Goal: Task Accomplishment & Management: Manage account settings

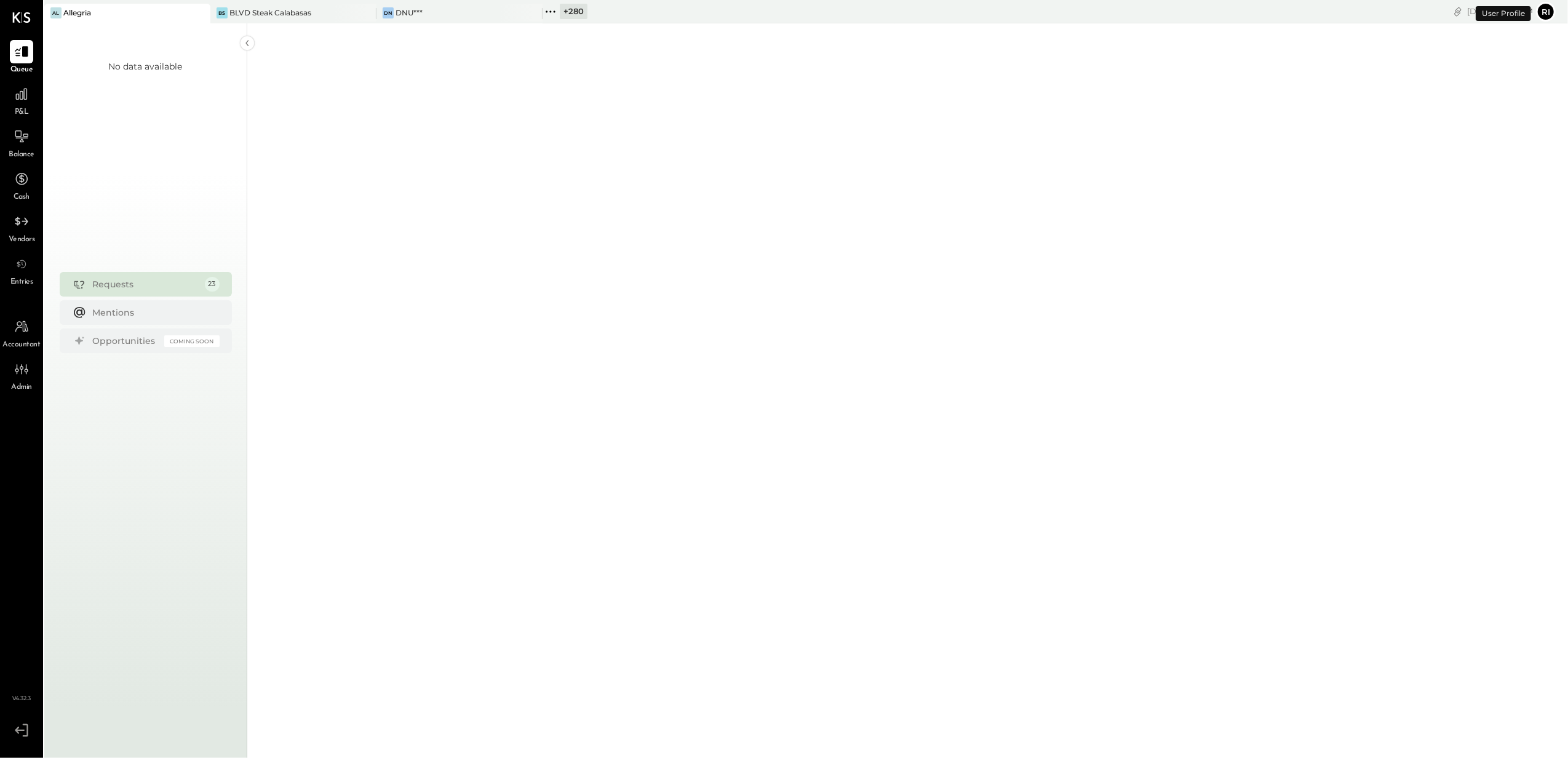
click at [19, 384] on span "Admin" at bounding box center [21, 388] width 21 height 11
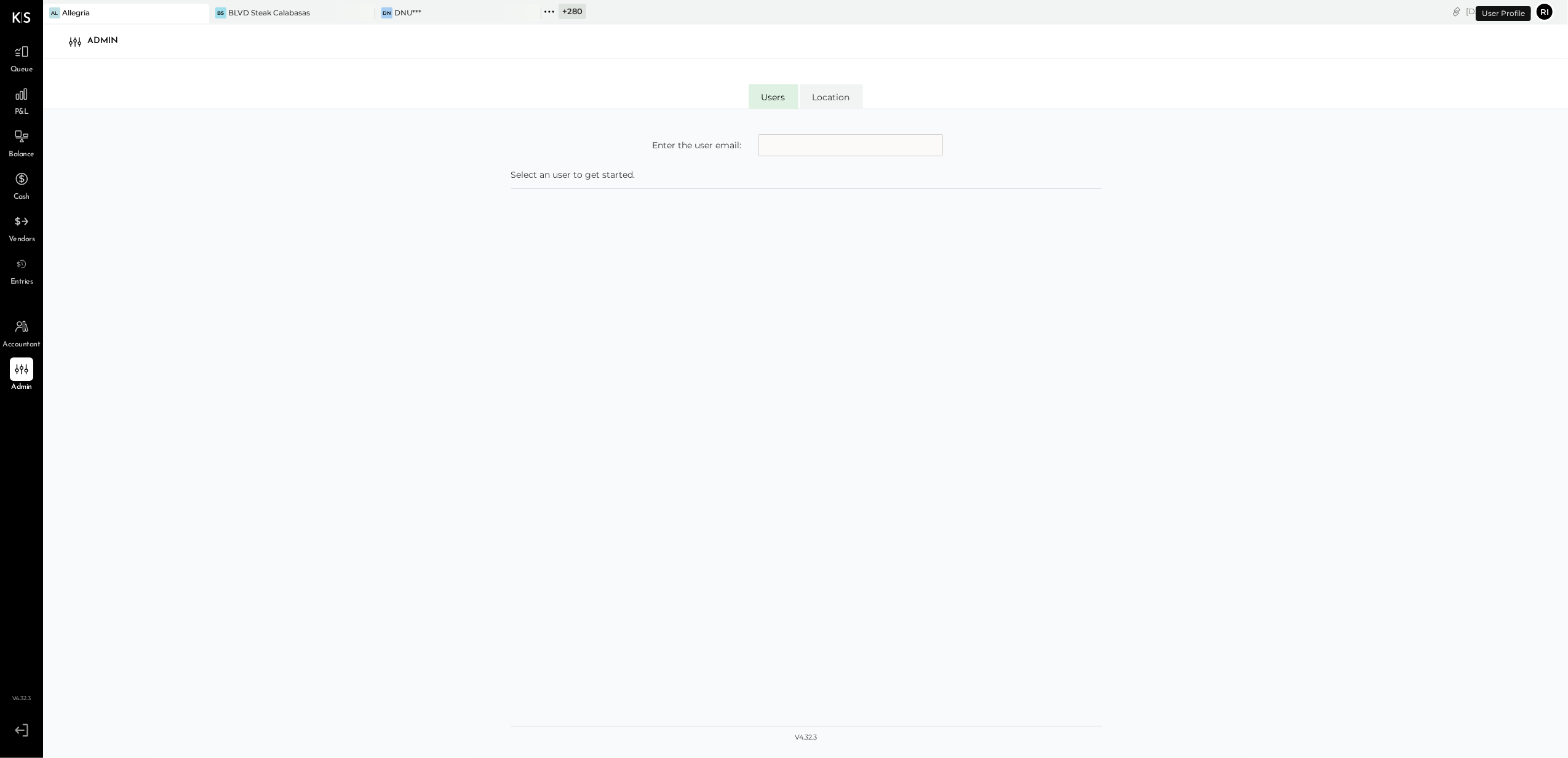
click at [795, 148] on input "text" at bounding box center [850, 145] width 184 height 22
type input "**********"
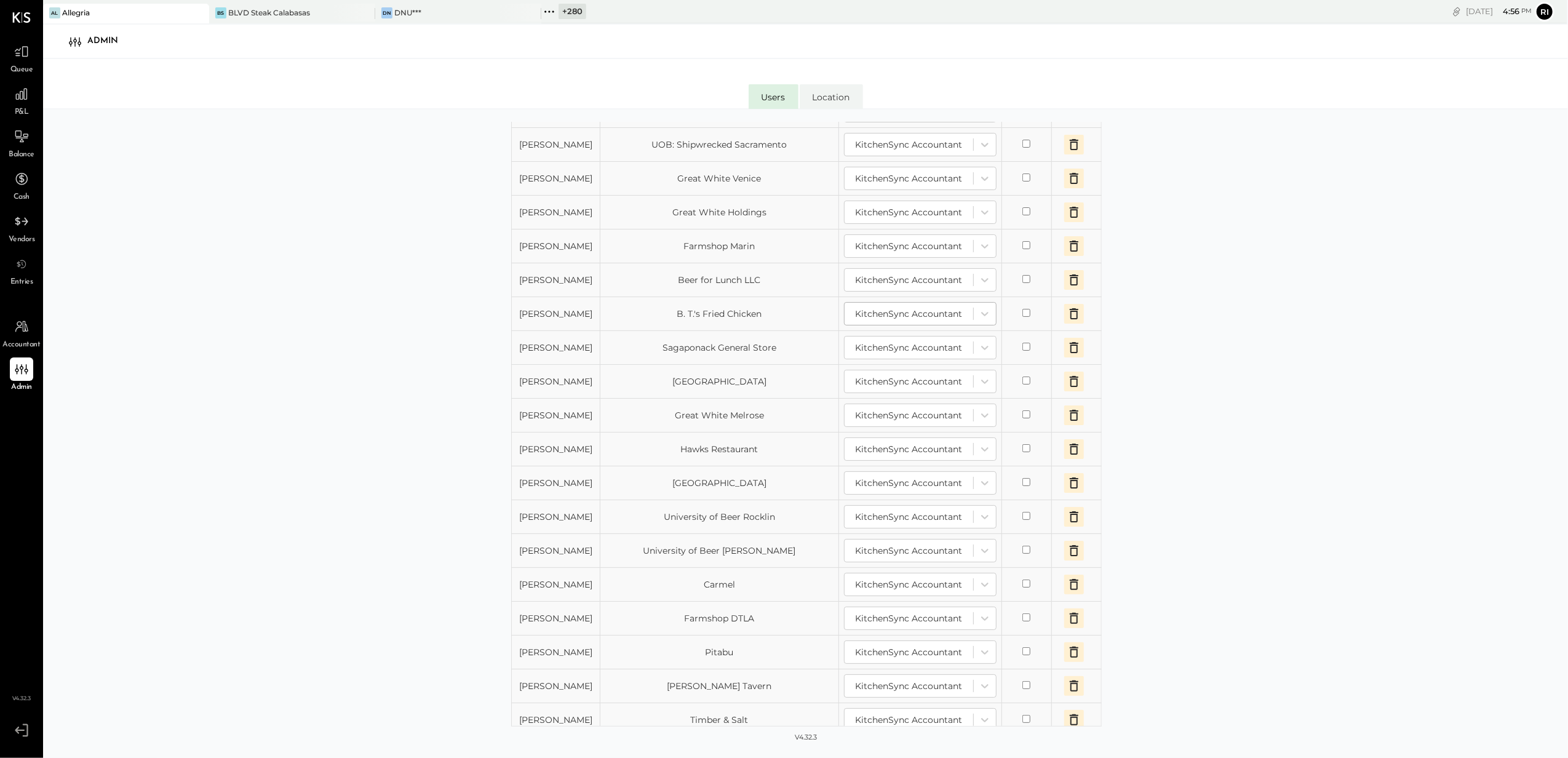
scroll to position [973, 0]
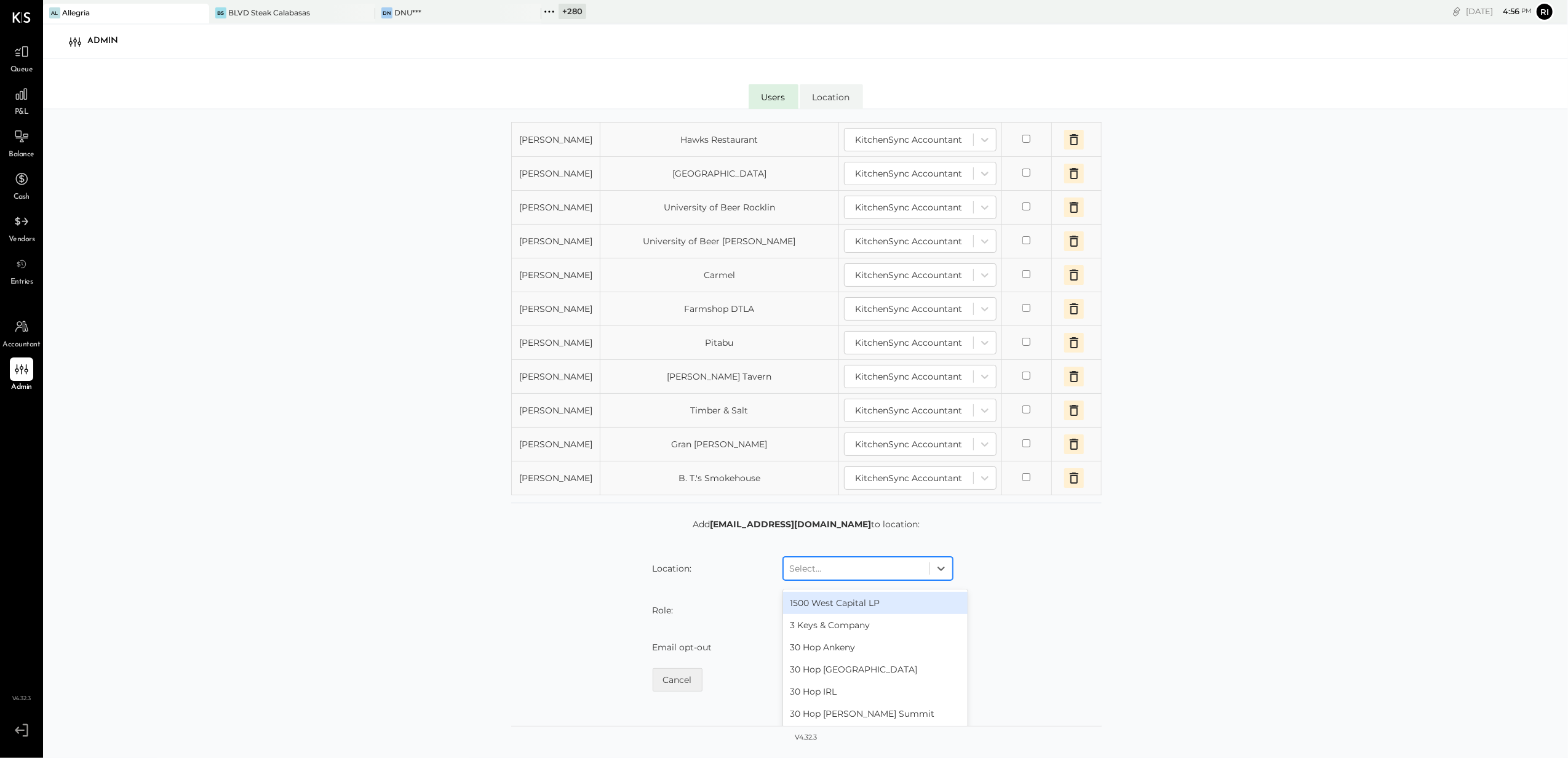
click at [845, 576] on div at bounding box center [856, 569] width 134 height 15
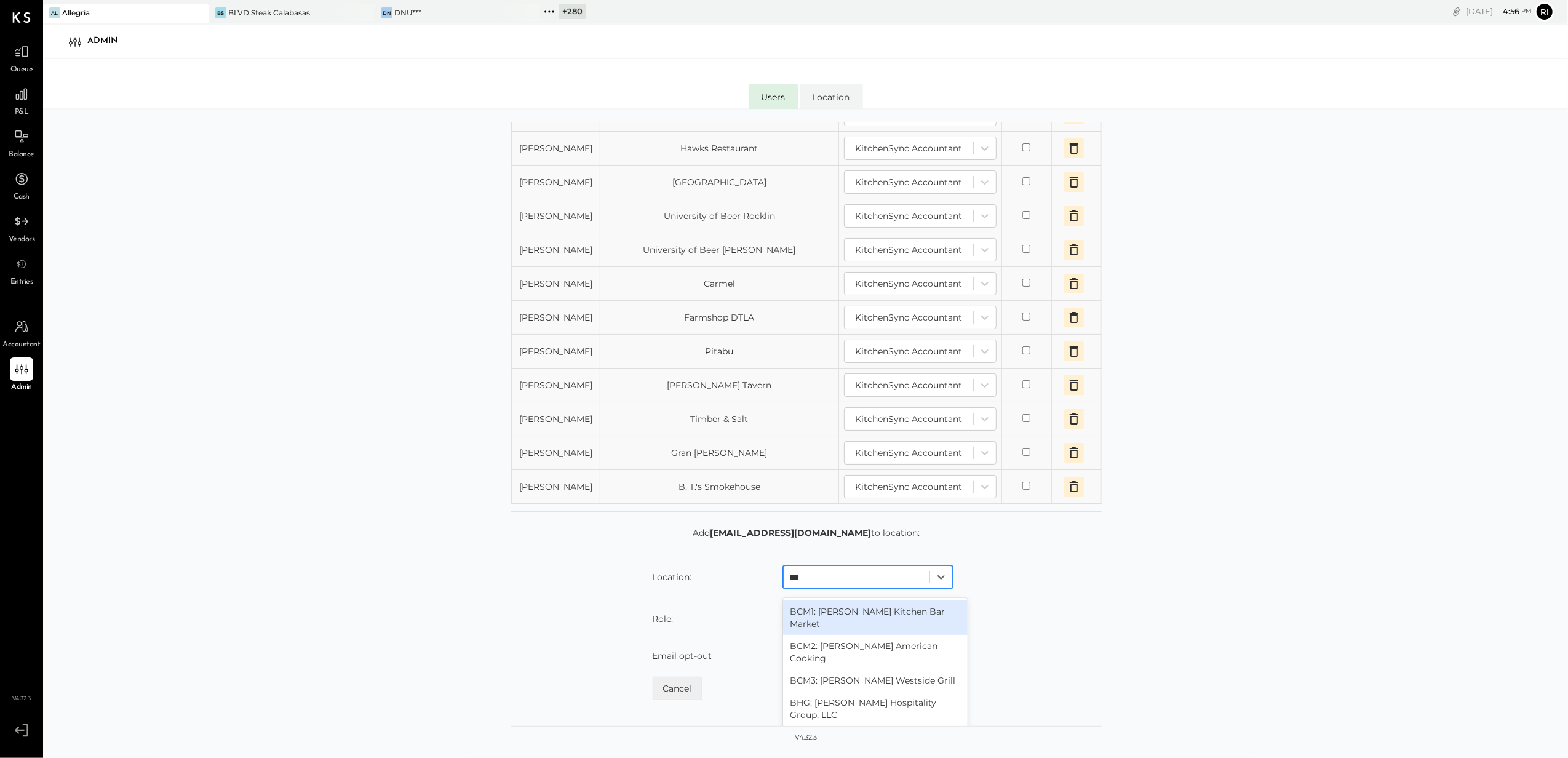
type input "****"
click at [850, 635] on div "BCM1: [PERSON_NAME] Kitchen Bar Market" at bounding box center [875, 618] width 184 height 35
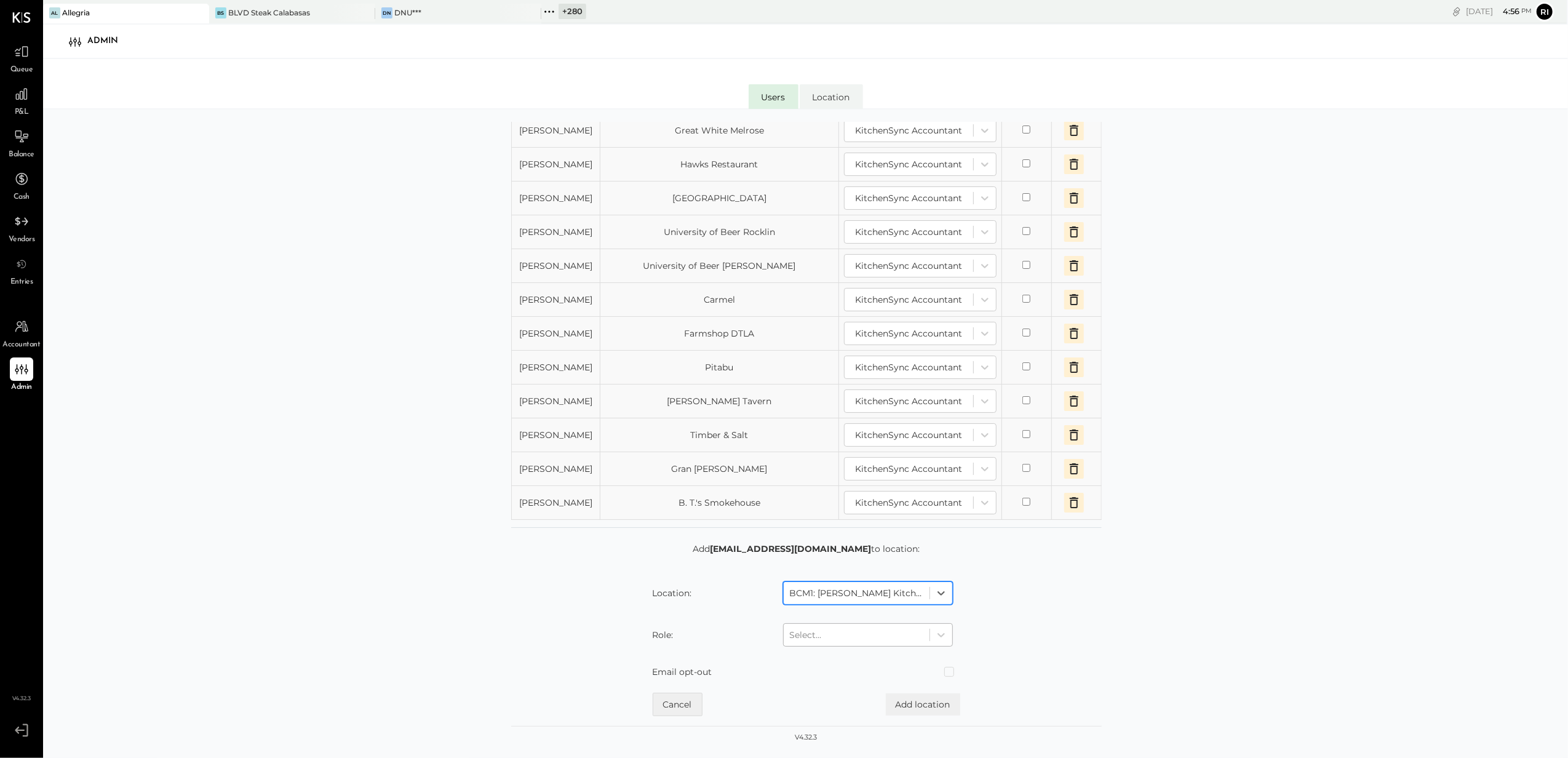
click at [841, 639] on div at bounding box center [856, 635] width 134 height 15
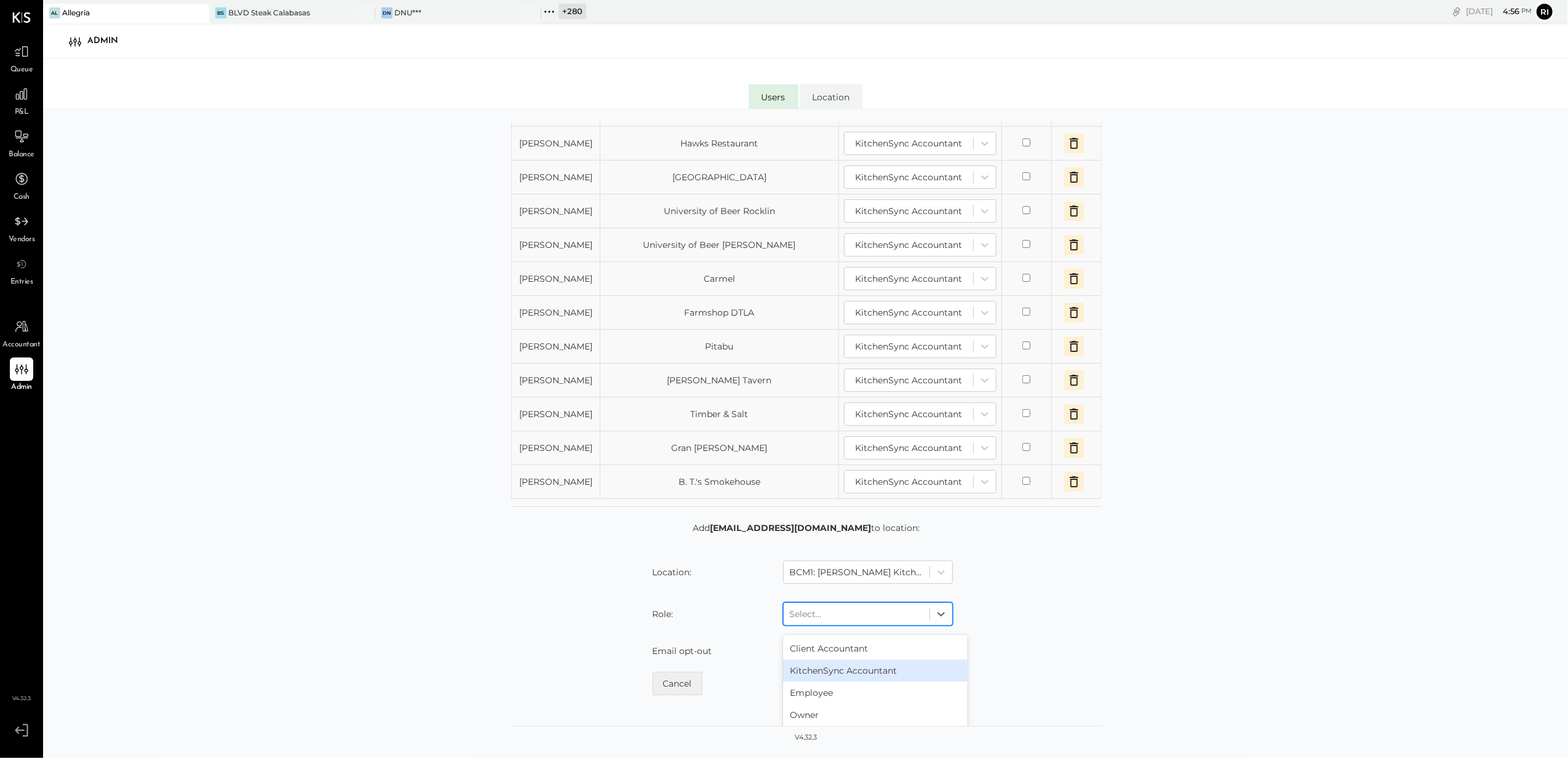
click at [824, 682] on div "KitchenSync Accountant" at bounding box center [875, 670] width 184 height 22
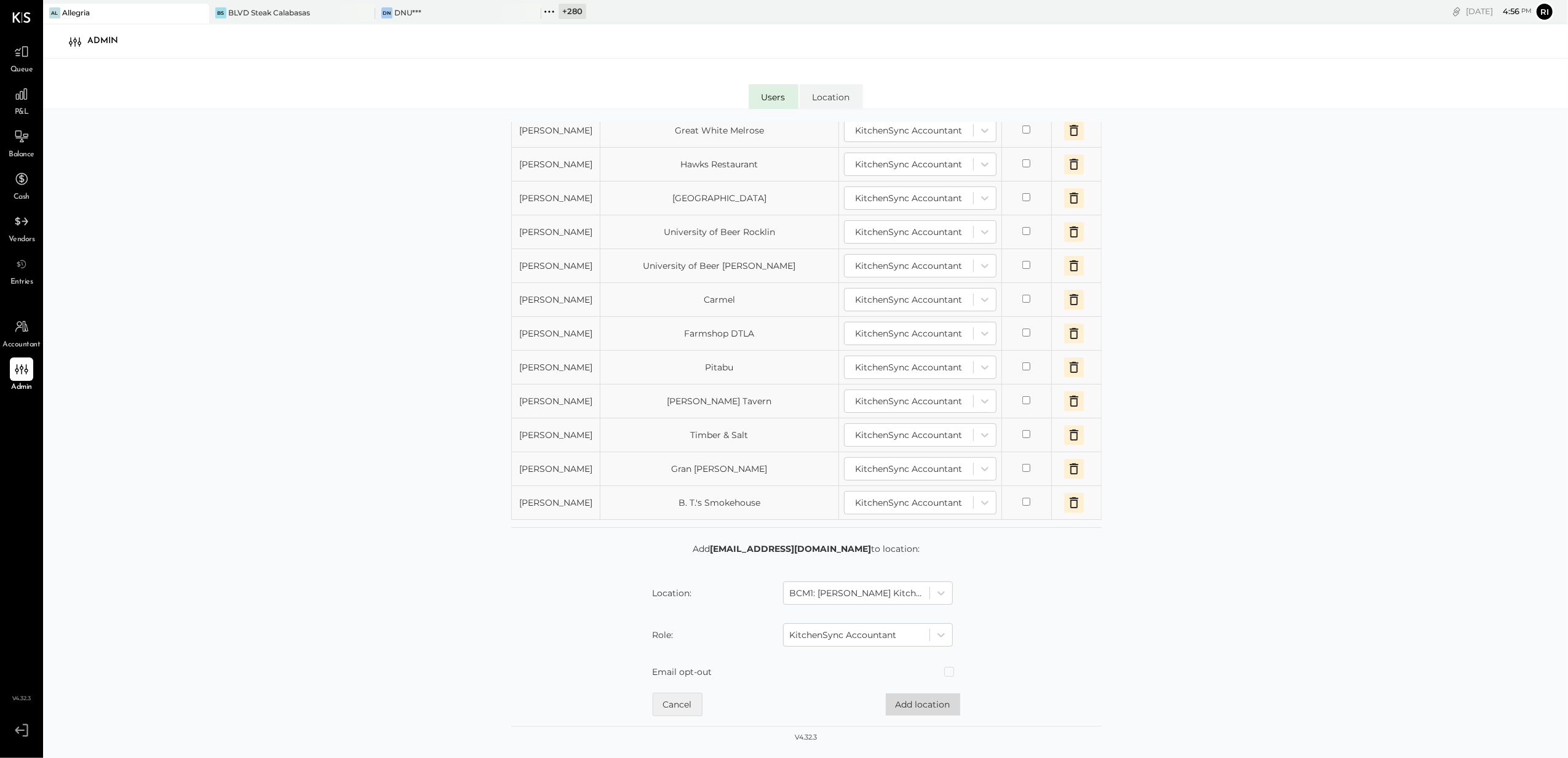
click at [902, 711] on button "Add location" at bounding box center [923, 705] width 74 height 22
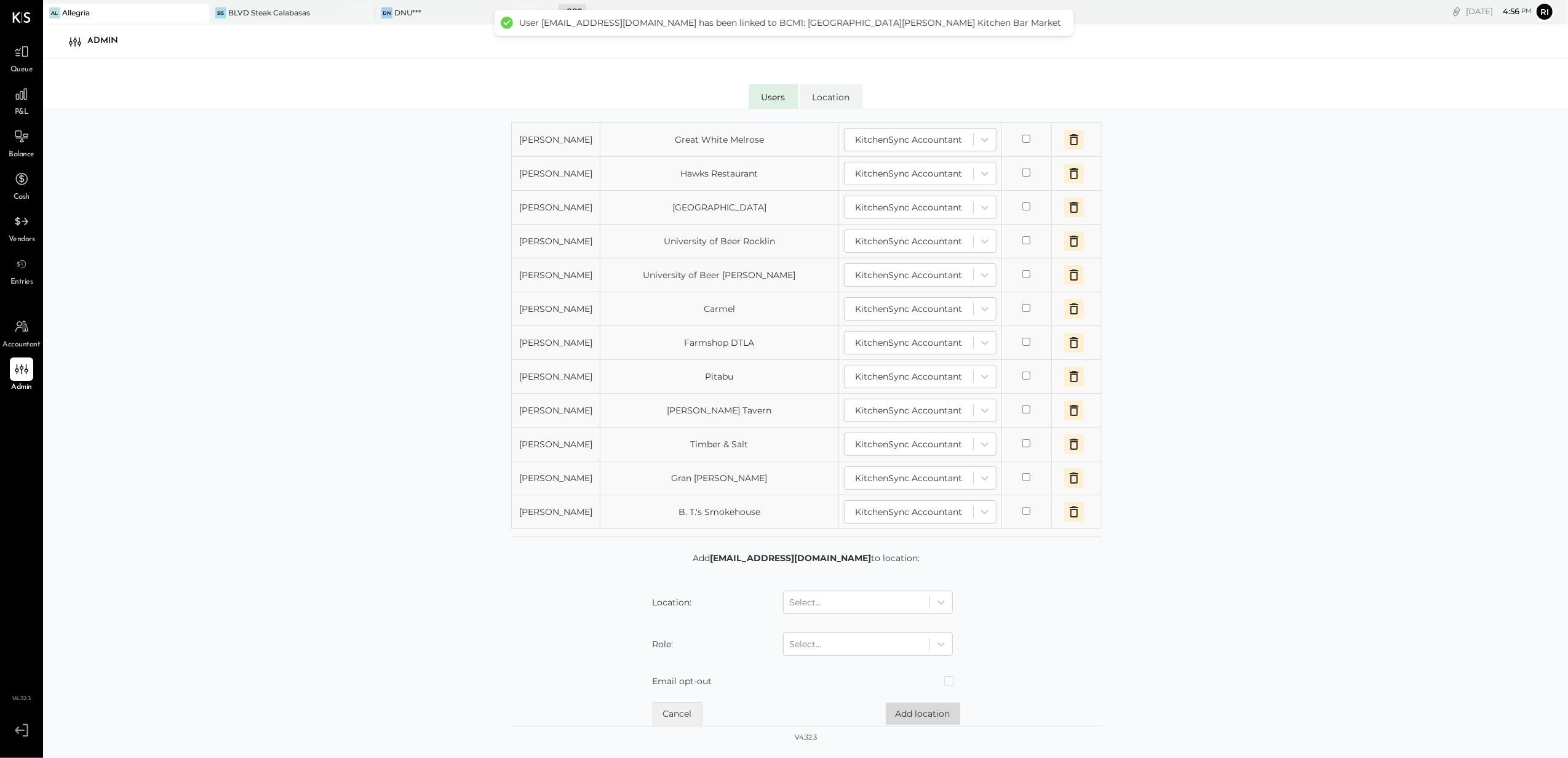
scroll to position [1007, 0]
click at [847, 599] on div at bounding box center [856, 593] width 134 height 15
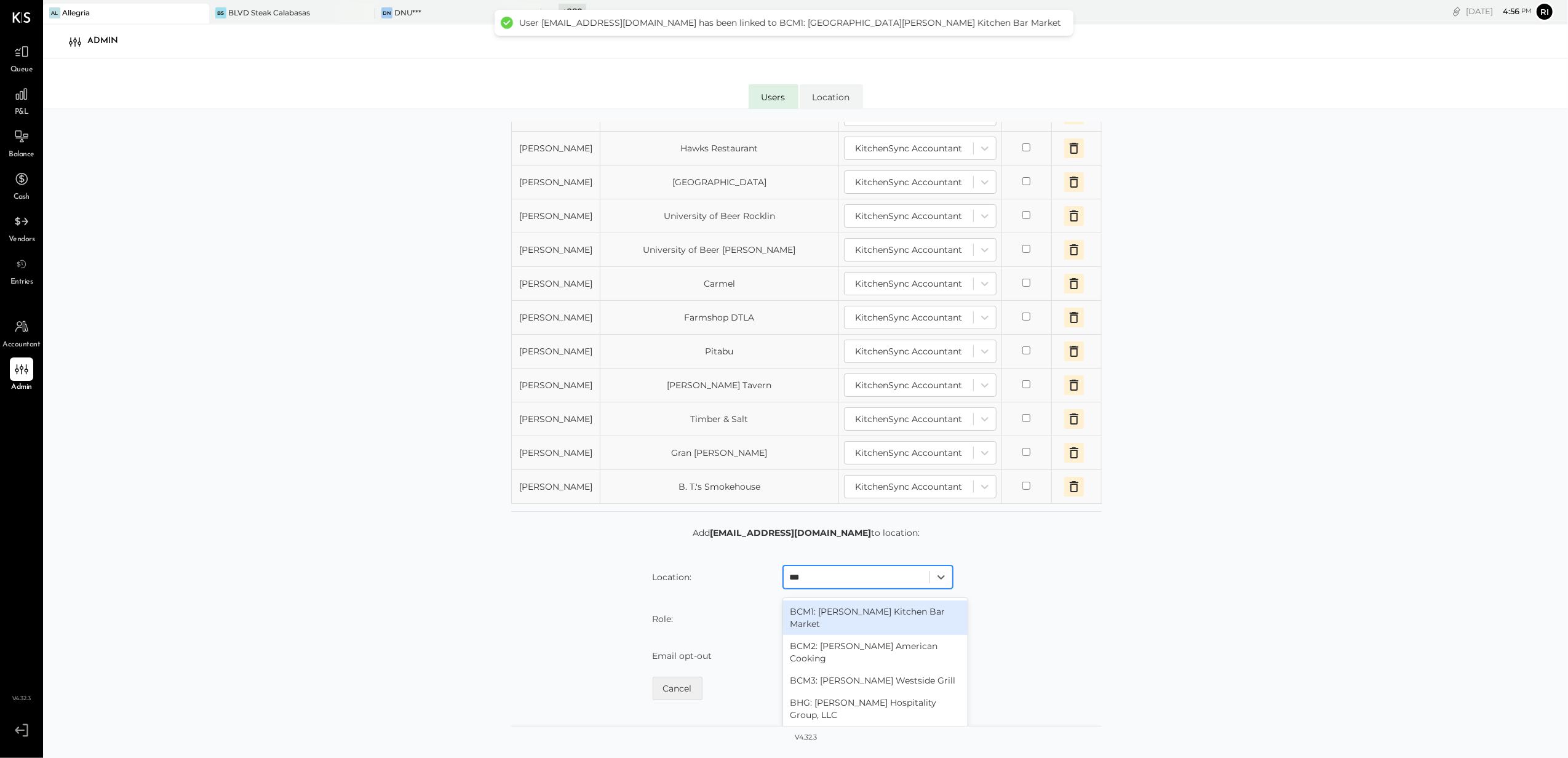
type input "****"
click at [836, 664] on div "BCM2: [PERSON_NAME] American Cooking" at bounding box center [875, 652] width 184 height 35
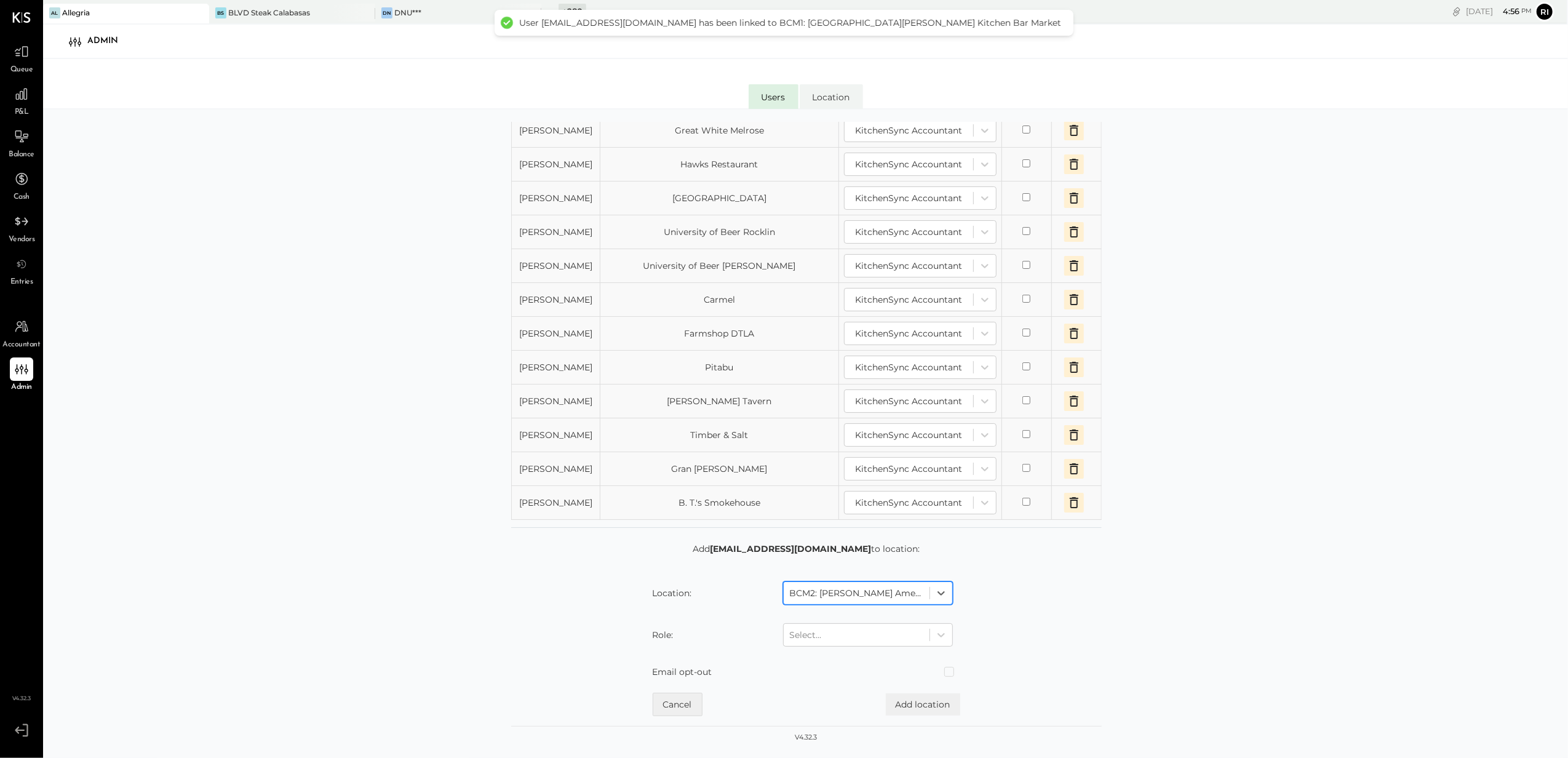
click at [823, 620] on div "Select..." at bounding box center [868, 635] width 184 height 32
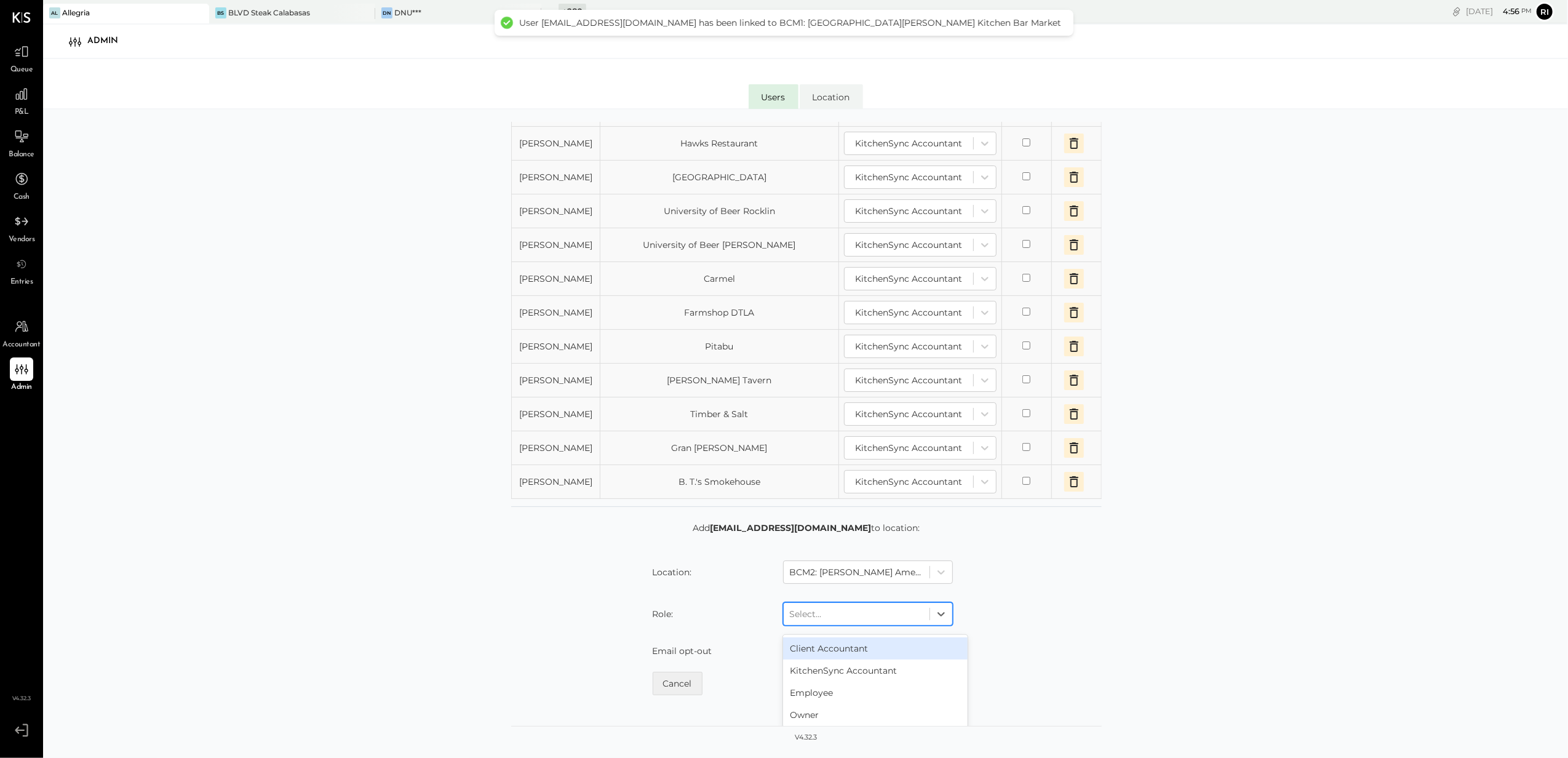
click at [818, 622] on div at bounding box center [856, 614] width 134 height 15
click at [818, 682] on div "KitchenSync Accountant" at bounding box center [875, 670] width 184 height 22
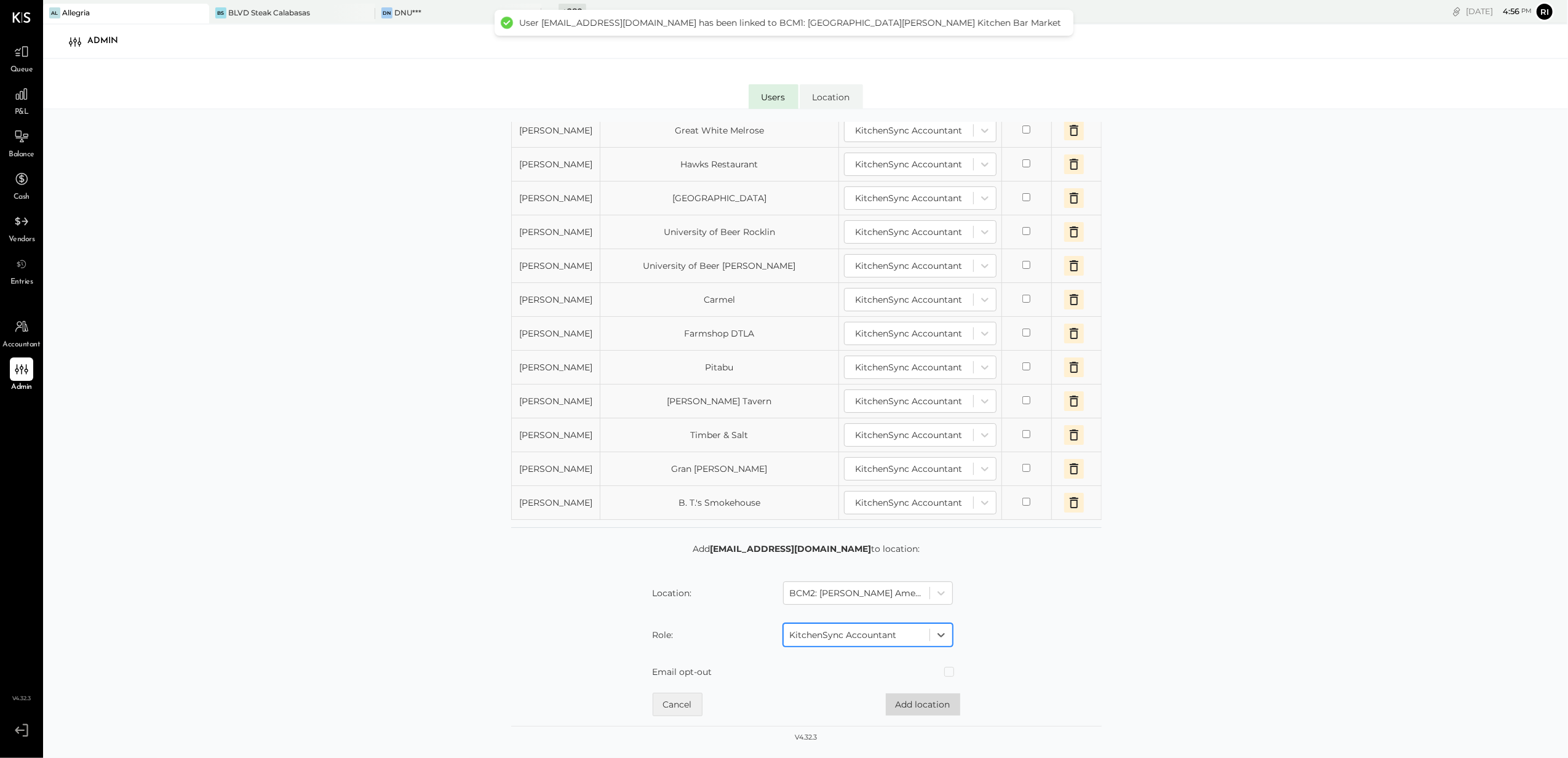
click at [895, 705] on button "Add location" at bounding box center [923, 705] width 74 height 22
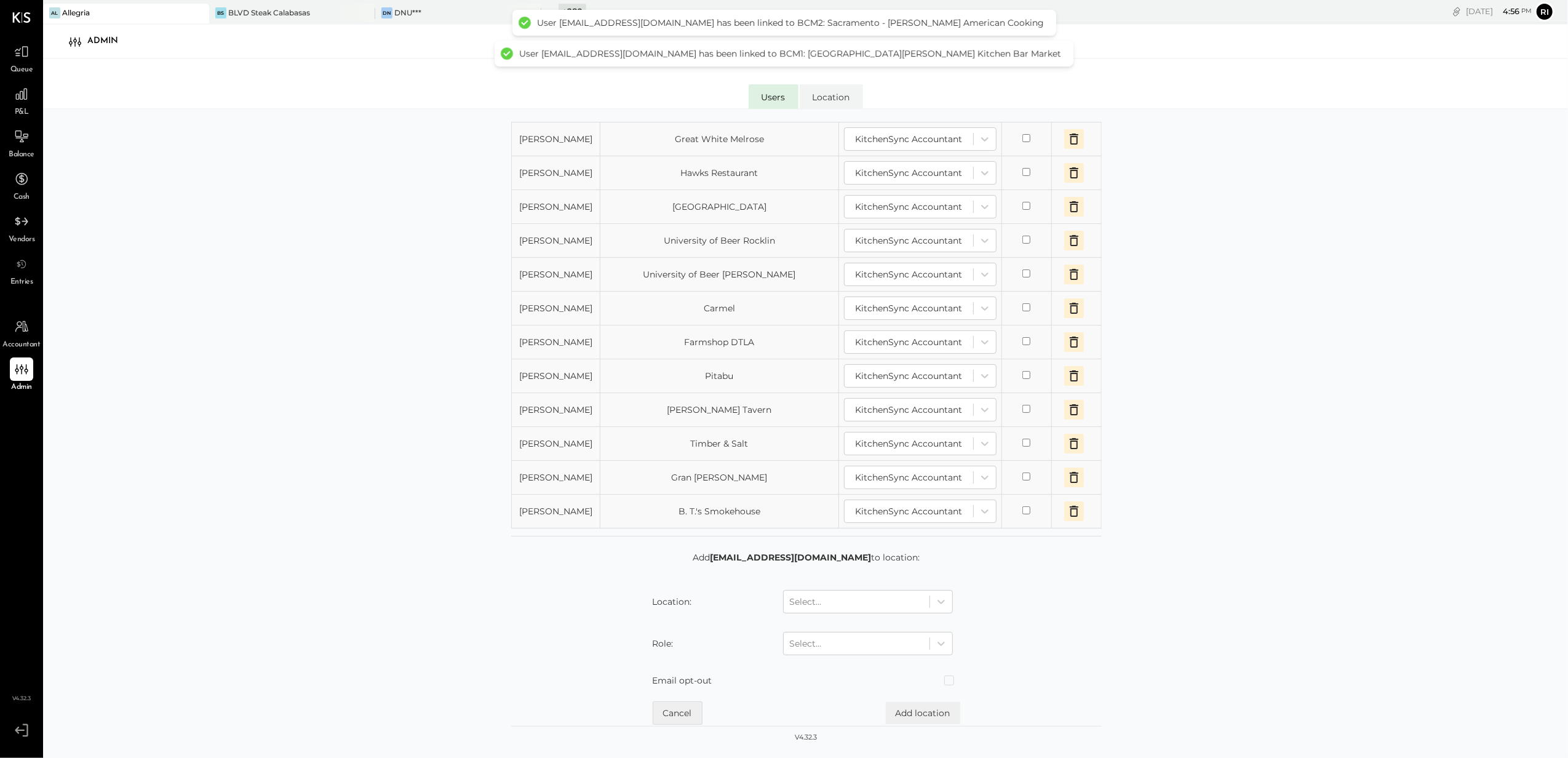
scroll to position [1041, 0]
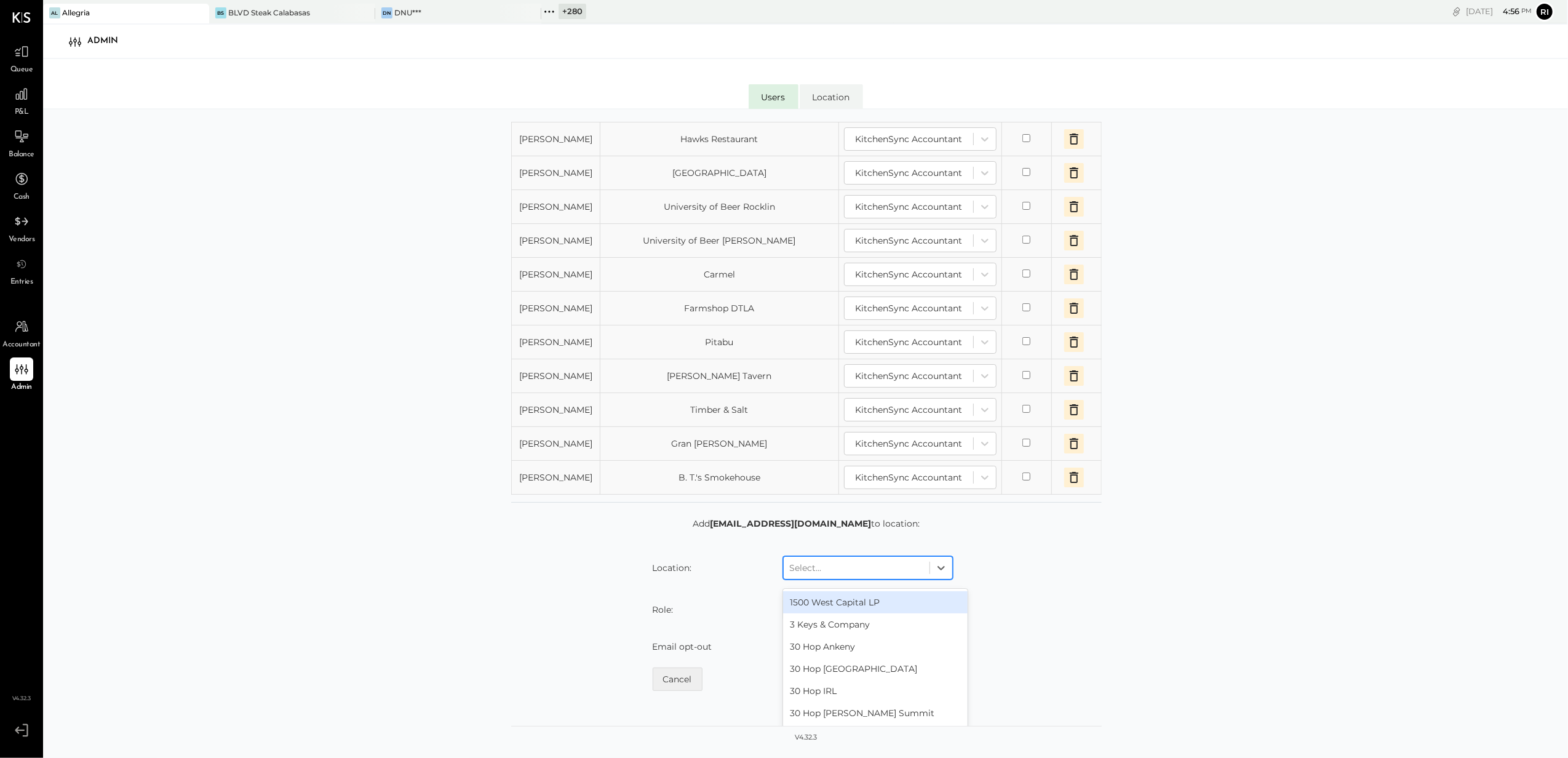
click at [826, 576] on div at bounding box center [856, 568] width 134 height 15
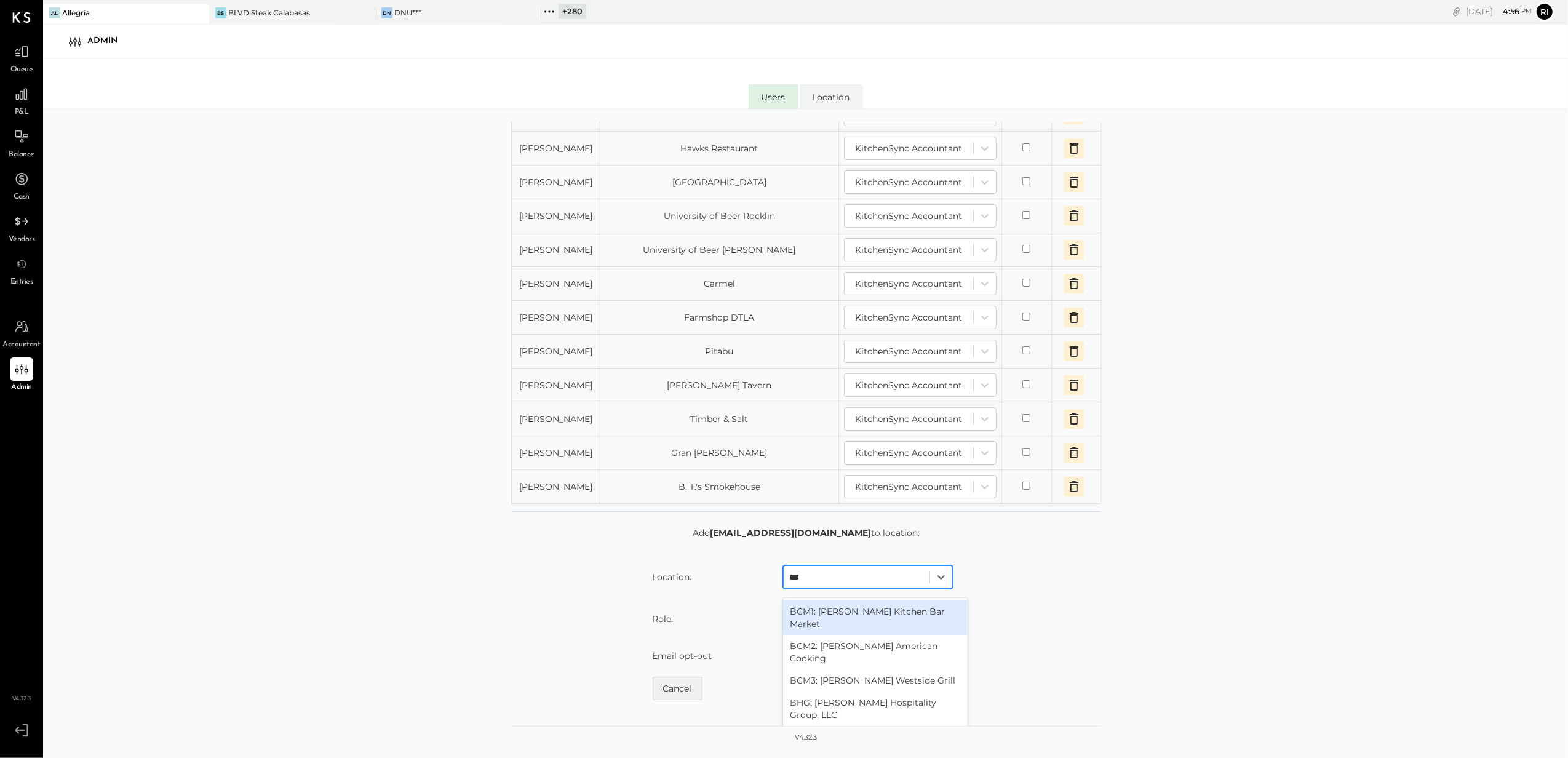
type input "****"
click at [847, 692] on div "BCM3: [PERSON_NAME] Westside Grill" at bounding box center [875, 680] width 184 height 22
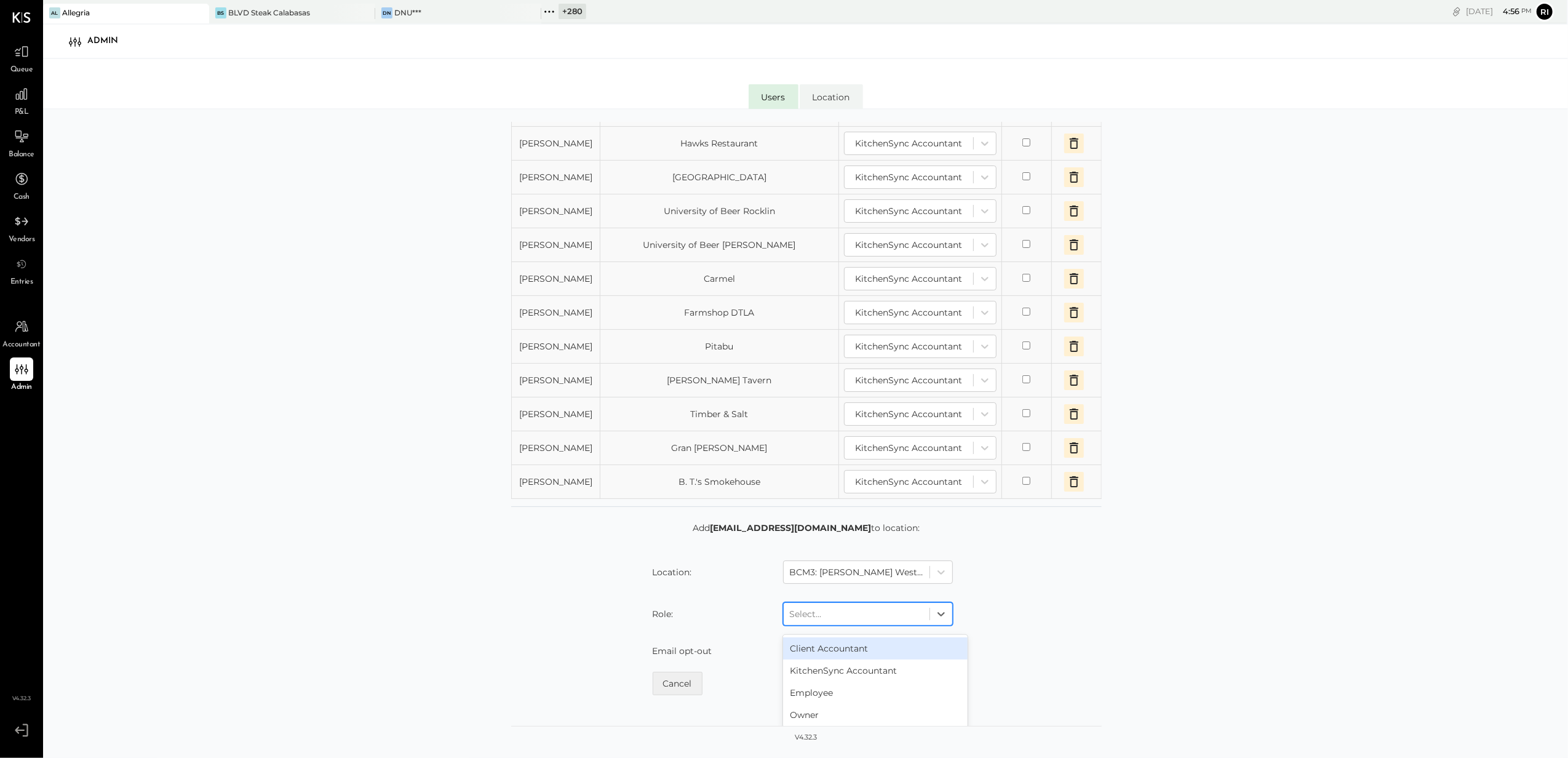
click at [851, 622] on div at bounding box center [856, 614] width 134 height 15
click at [844, 682] on div "KitchenSync Accountant" at bounding box center [875, 670] width 184 height 22
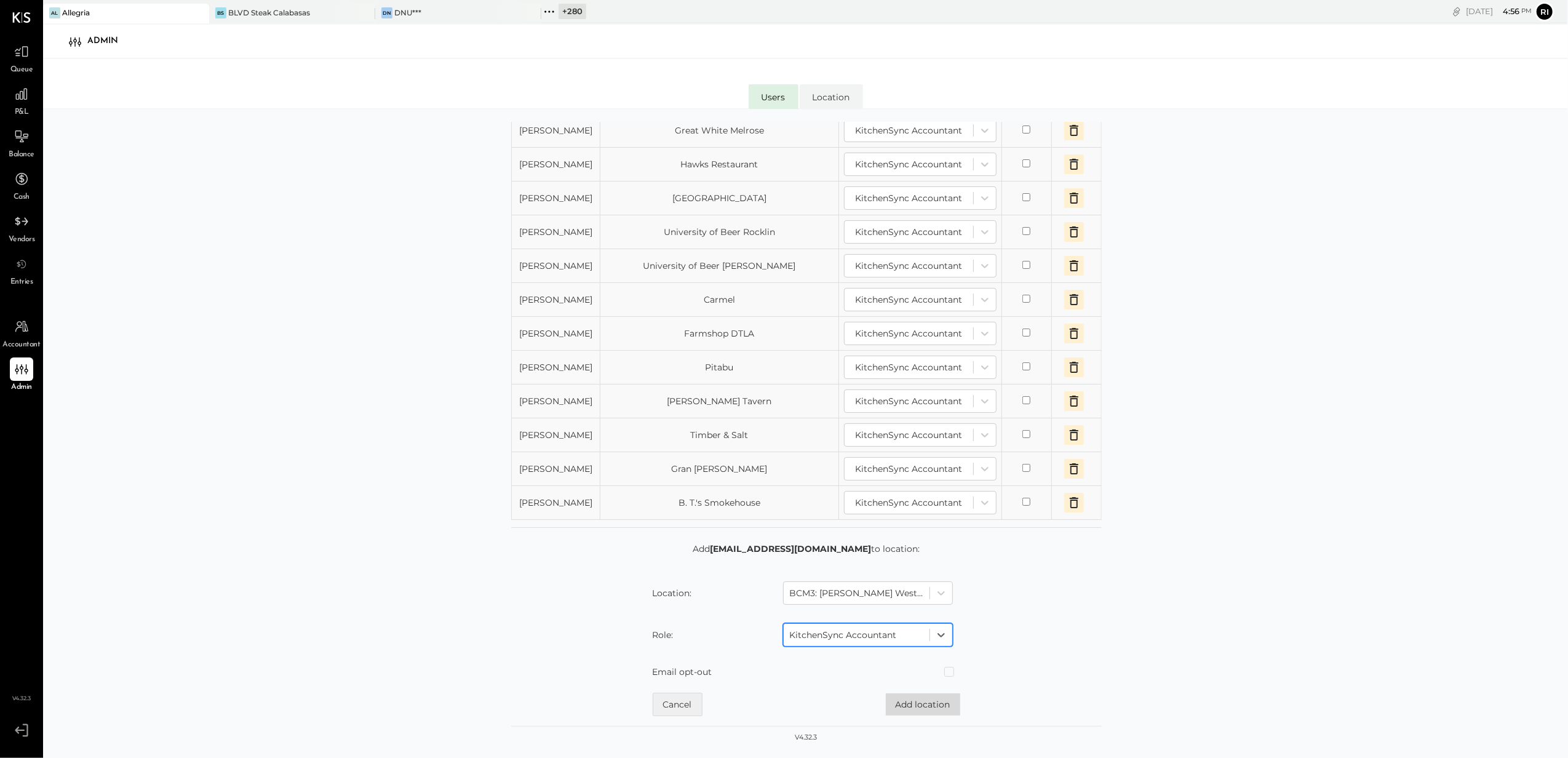
click at [919, 707] on button "Add location" at bounding box center [923, 705] width 74 height 22
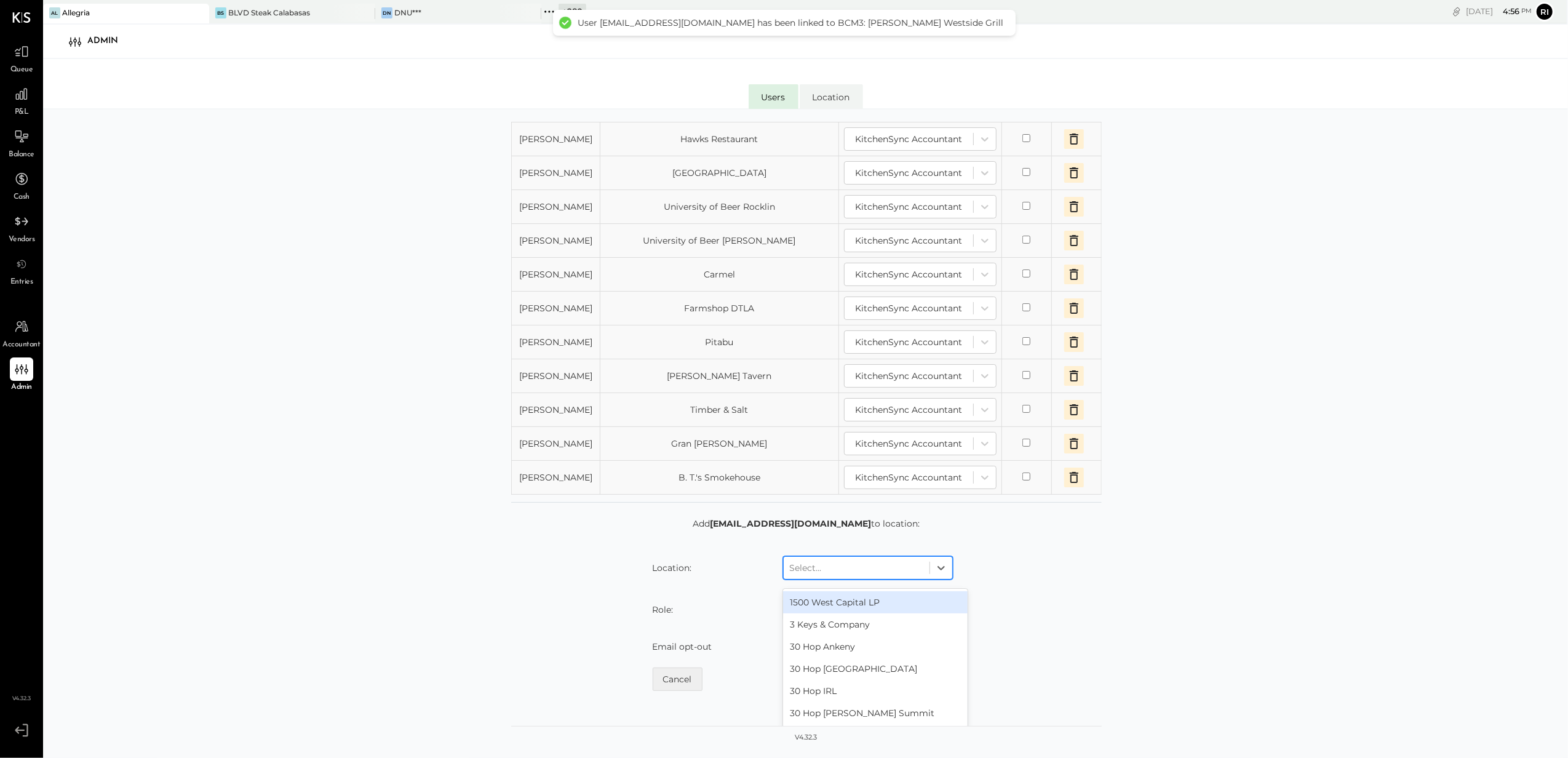
click at [842, 576] on div at bounding box center [856, 568] width 134 height 15
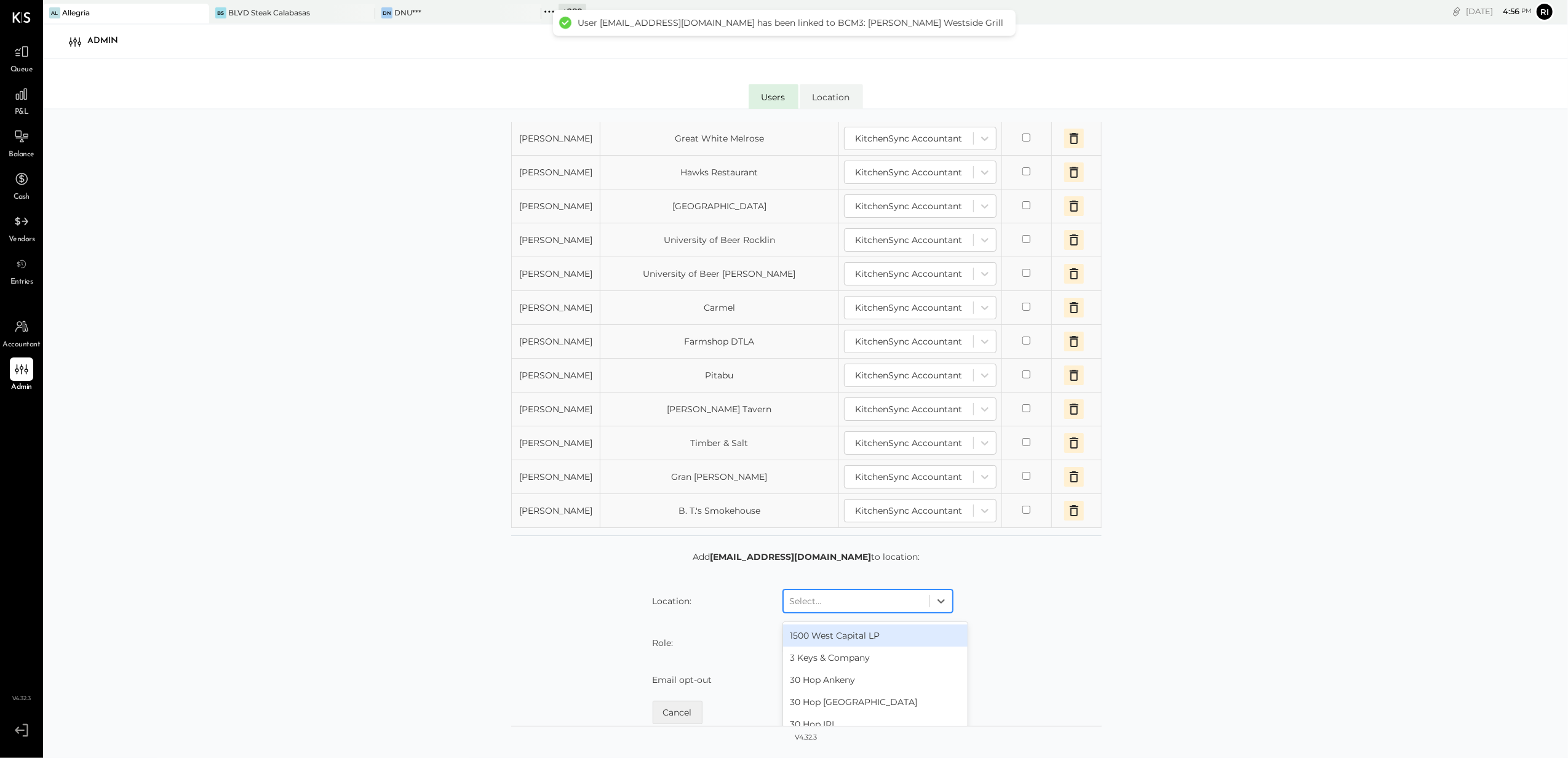
scroll to position [1076, 0]
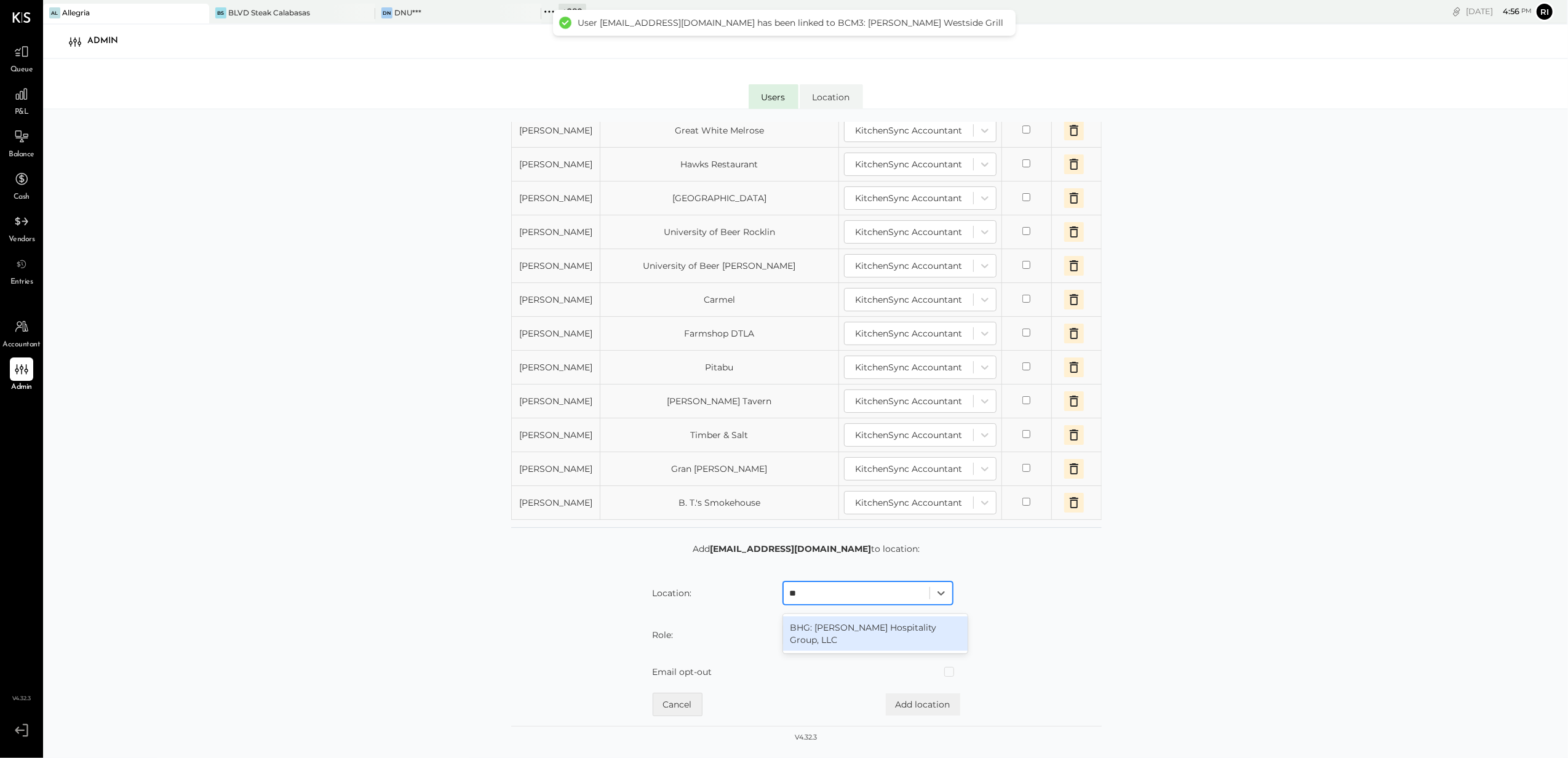
type input "***"
click at [840, 633] on div "BHG: [PERSON_NAME] Hospitality Group, LLC" at bounding box center [875, 634] width 184 height 35
click at [840, 633] on div at bounding box center [856, 635] width 134 height 15
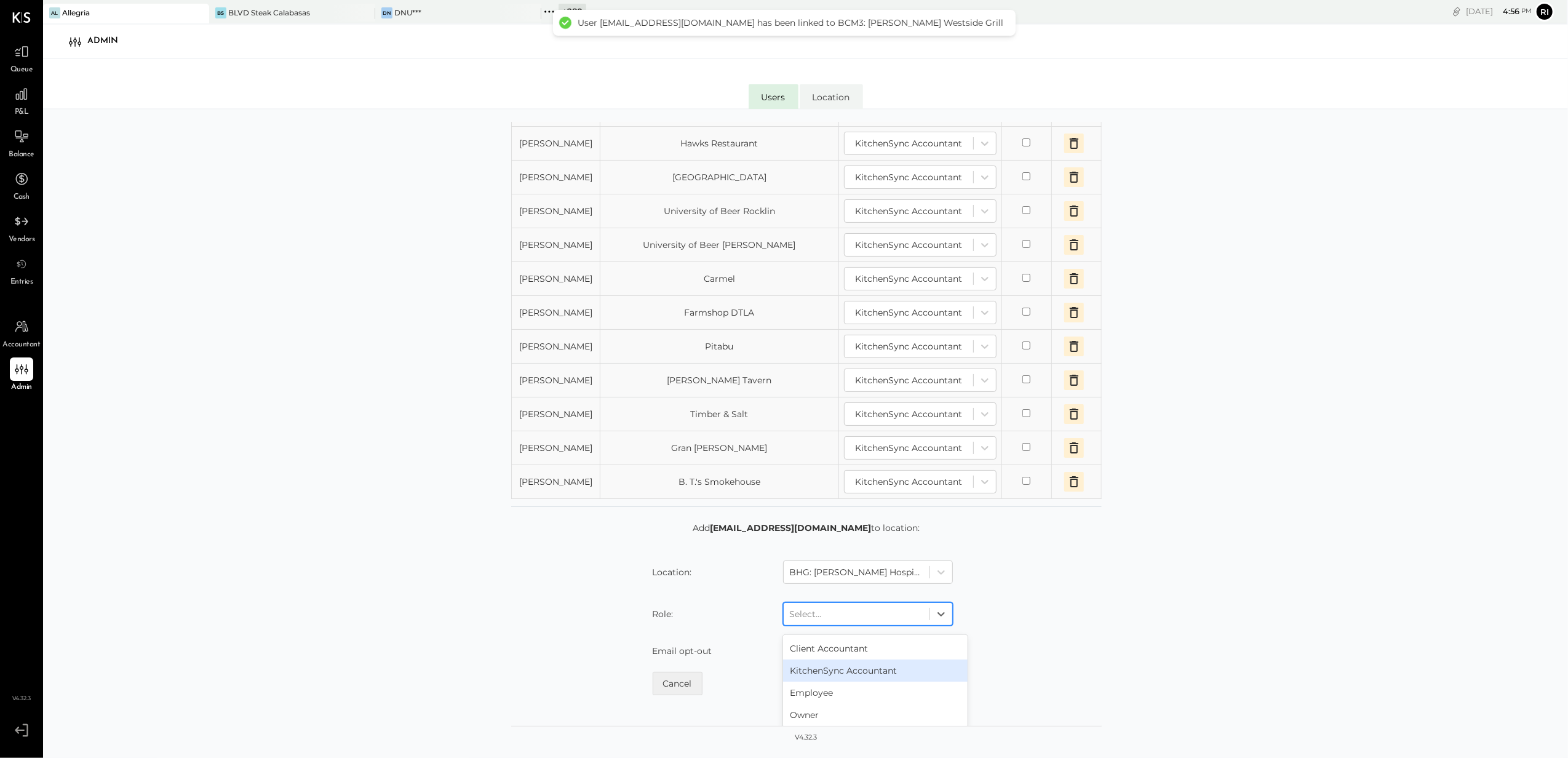
click at [837, 682] on div "KitchenSync Accountant" at bounding box center [875, 670] width 184 height 22
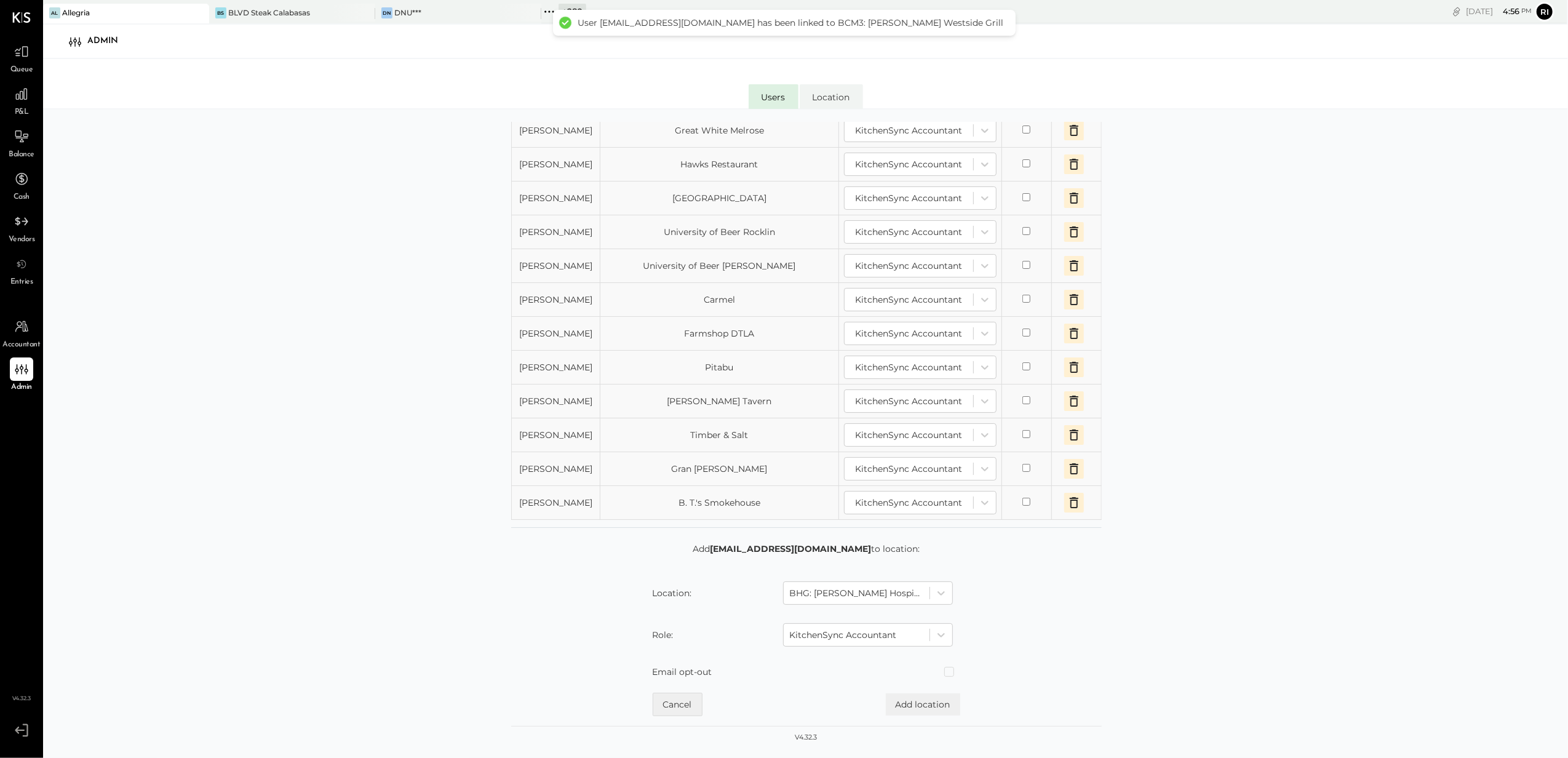
click at [918, 692] on form "Add [EMAIL_ADDRESS][DOMAIN_NAME] to location: Location: BHG: [PERSON_NAME] Hosp…" at bounding box center [806, 630] width 591 height 174
click at [915, 702] on button "Add location" at bounding box center [923, 705] width 74 height 22
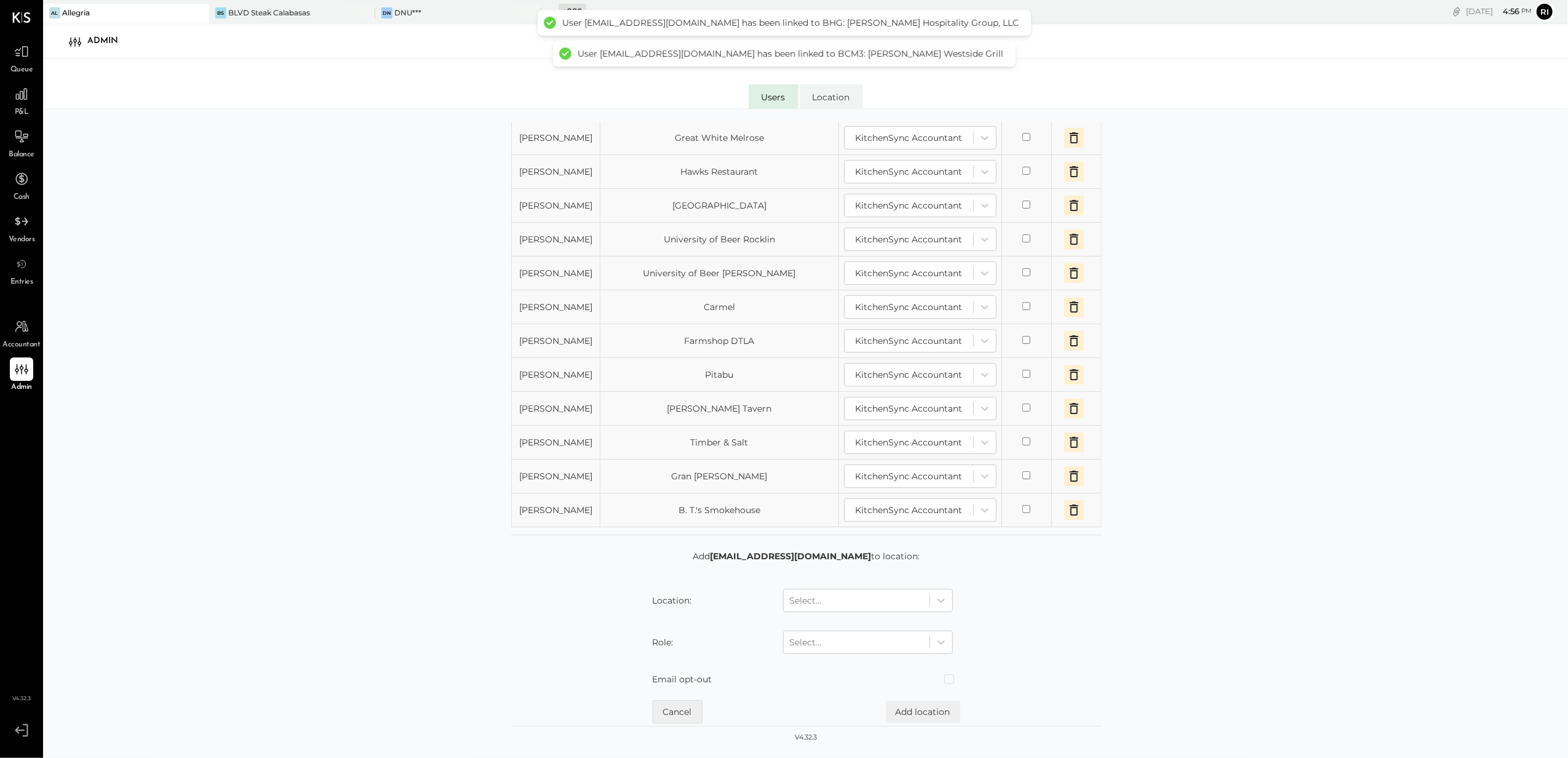
scroll to position [1110, 0]
